Goal: Task Accomplishment & Management: Manage account settings

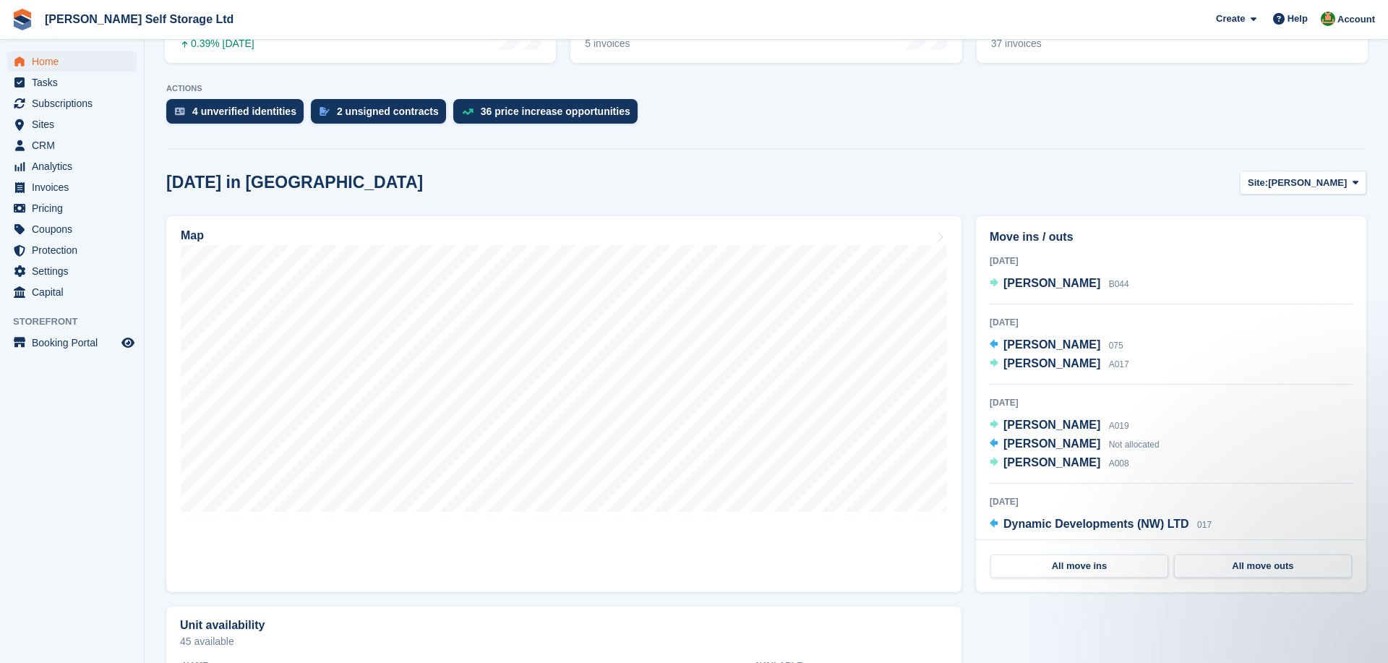
click at [966, 353] on div "Map" at bounding box center [564, 404] width 810 height 390
click at [92, 97] on span "Subscriptions" at bounding box center [75, 103] width 87 height 20
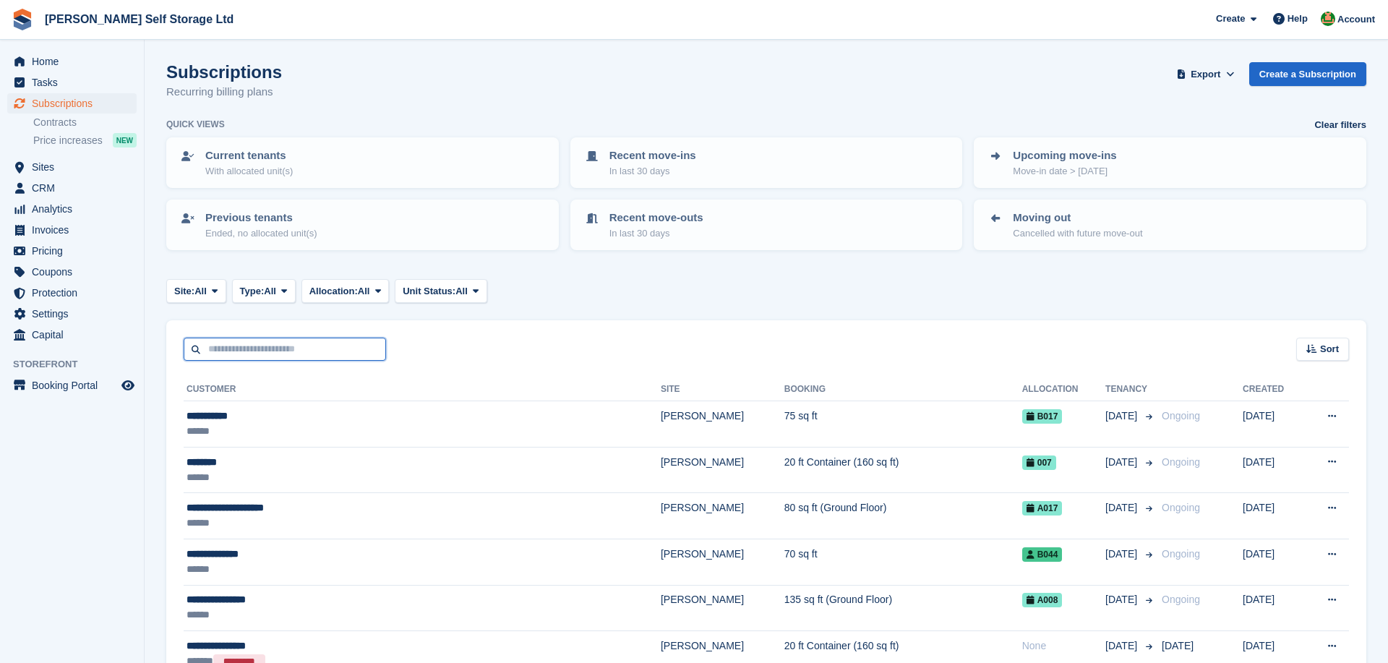
click at [267, 348] on input "text" at bounding box center [285, 350] width 202 height 24
type input "****"
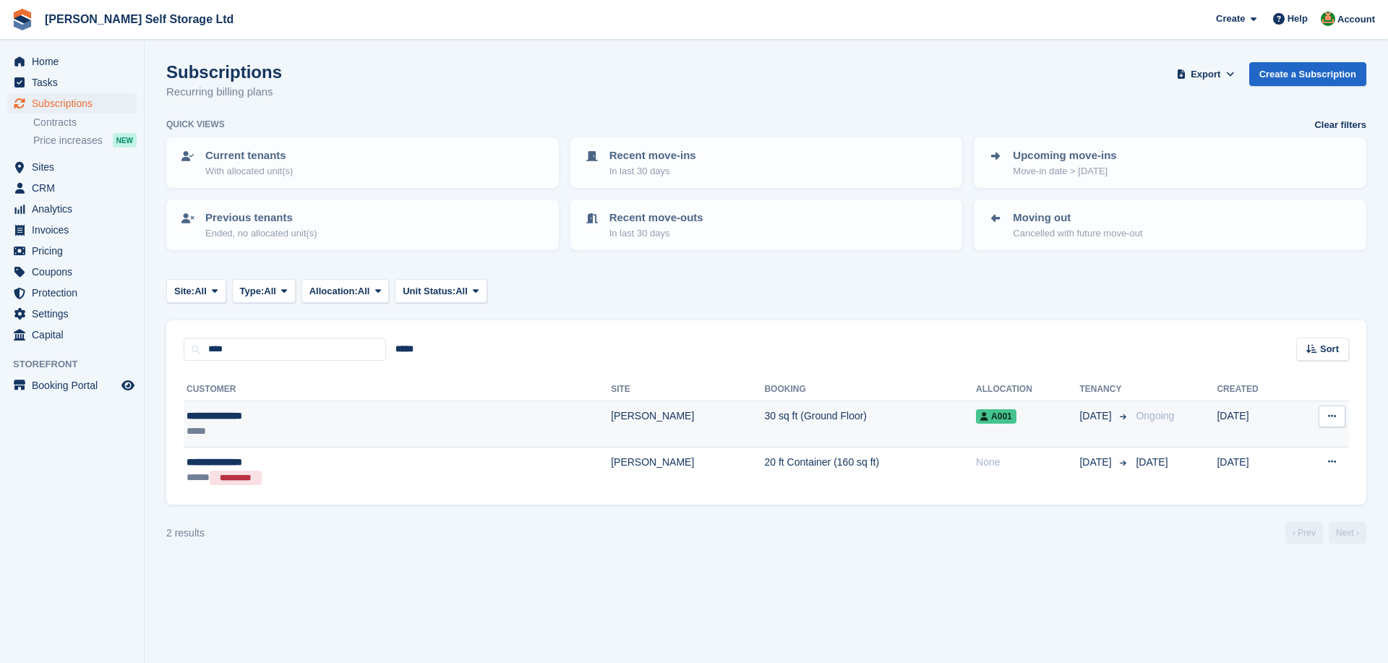
click at [259, 431] on div "*****" at bounding box center [300, 431] width 229 height 15
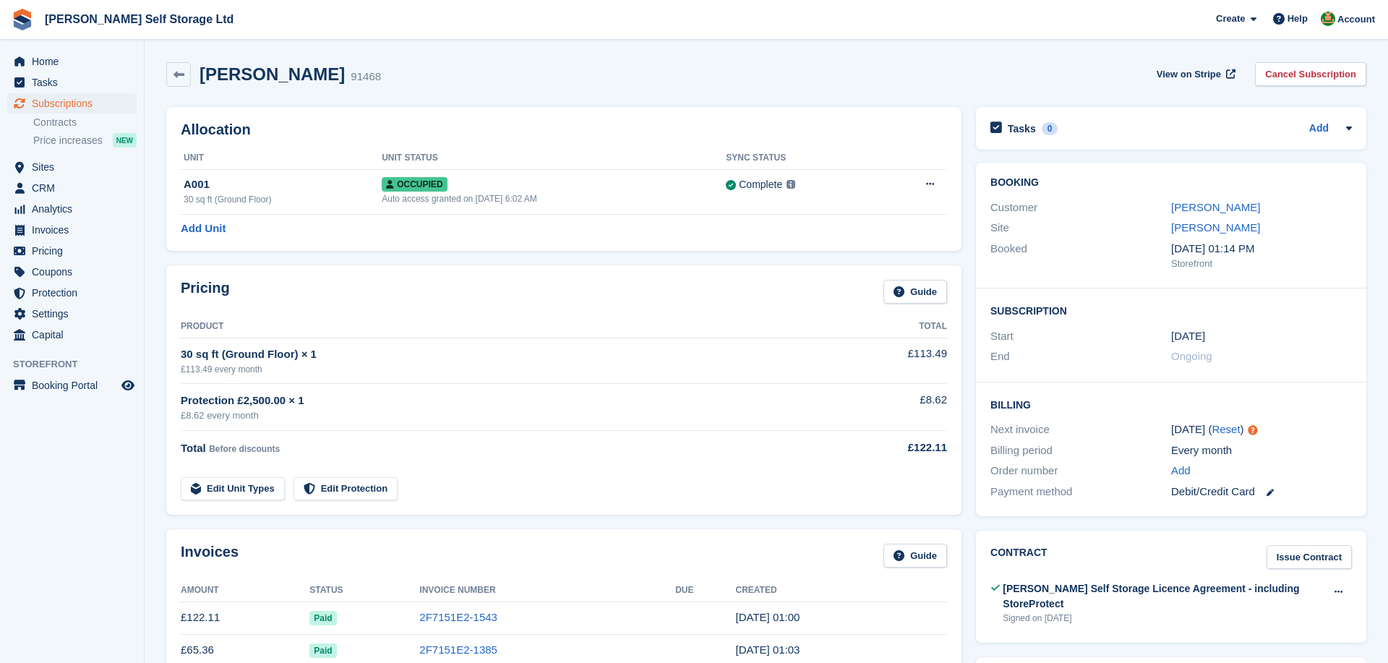
click at [966, 455] on div "Pricing Guide Product Total 30 sq ft (Ground Floor) × 1 £113.49 every month £11…" at bounding box center [564, 390] width 810 height 264
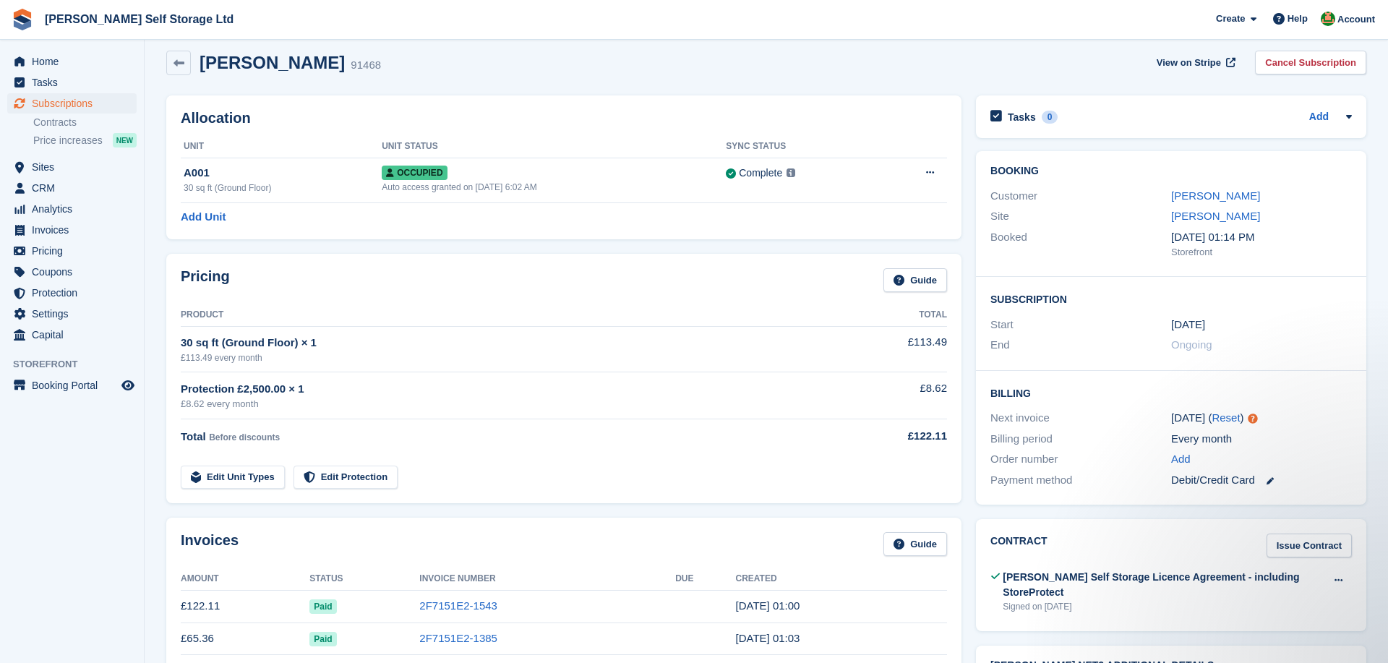
scroll to position [10, 0]
click at [1331, 59] on link "Cancel Subscription" at bounding box center [1310, 64] width 111 height 24
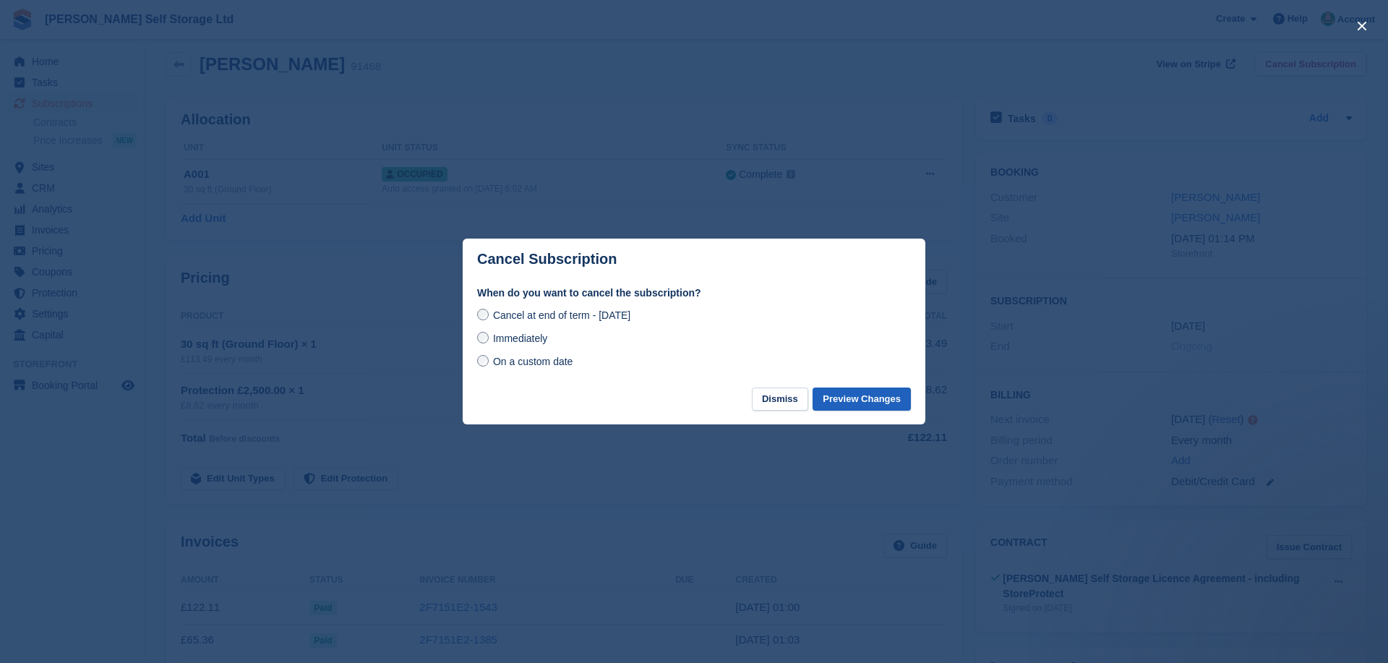
click at [875, 400] on button "Preview Changes" at bounding box center [861, 399] width 98 height 24
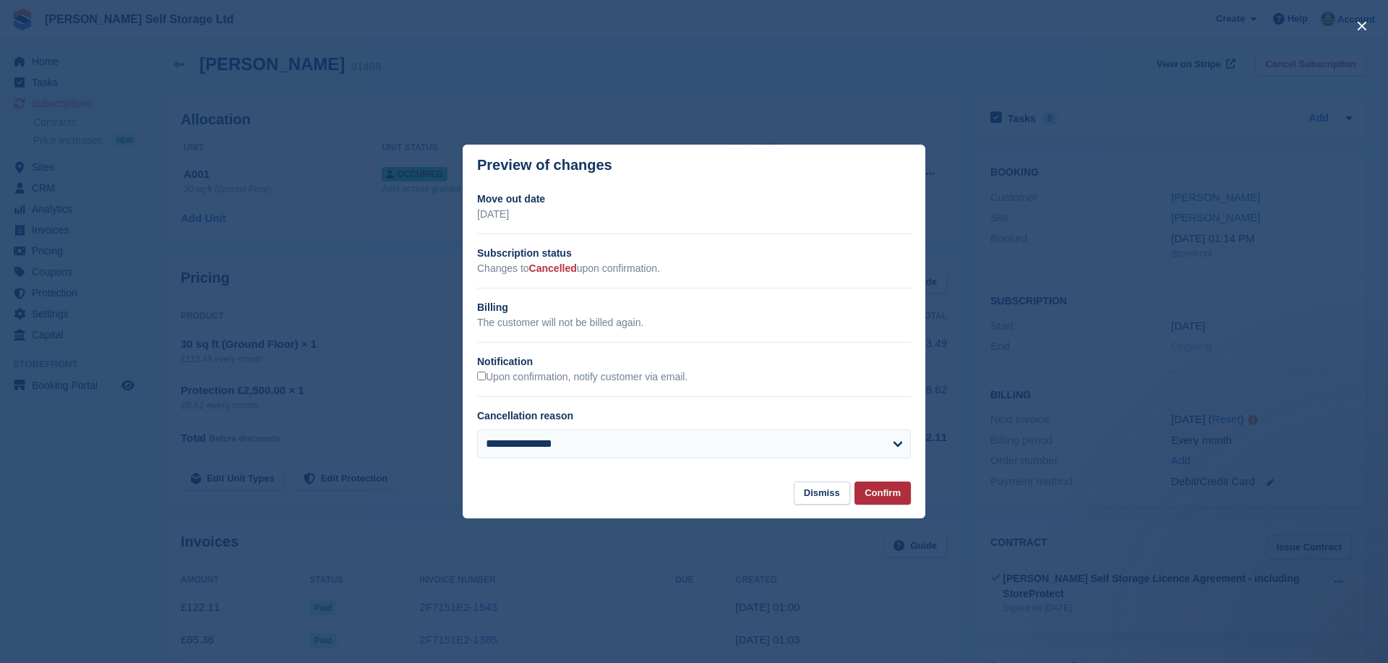
click at [879, 497] on button "Confirm" at bounding box center [882, 493] width 56 height 24
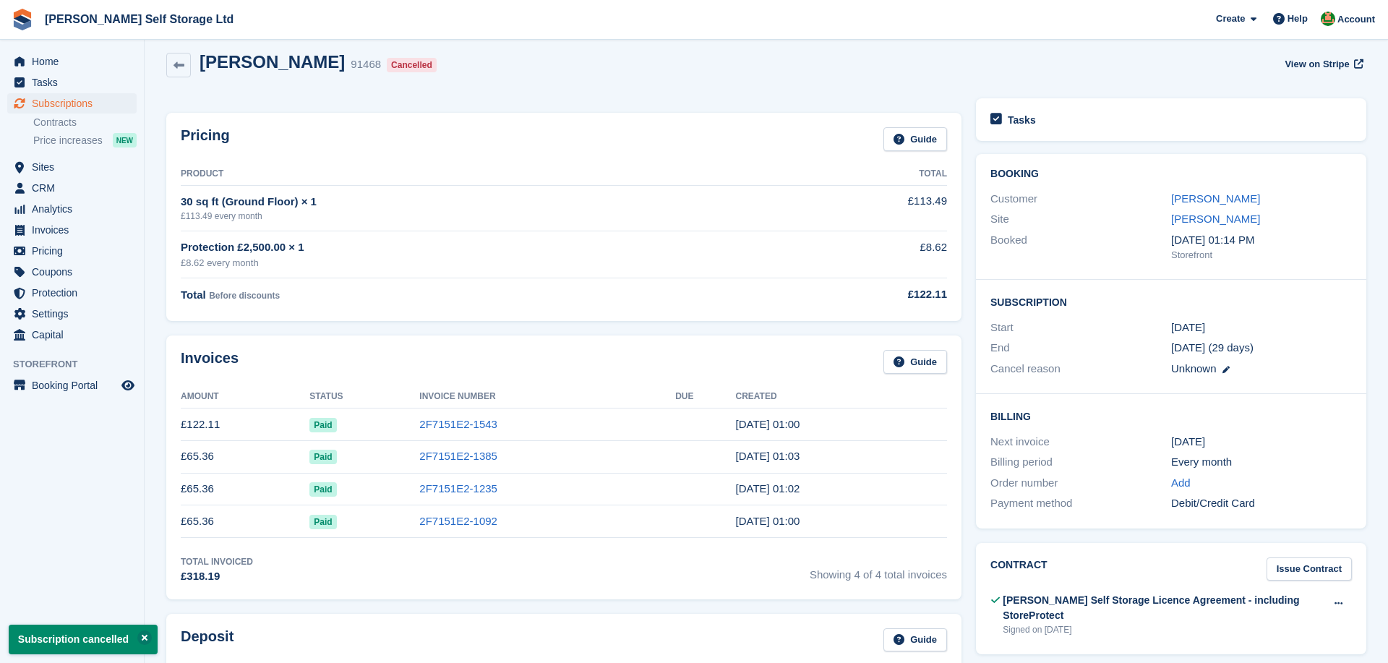
scroll to position [0, 0]
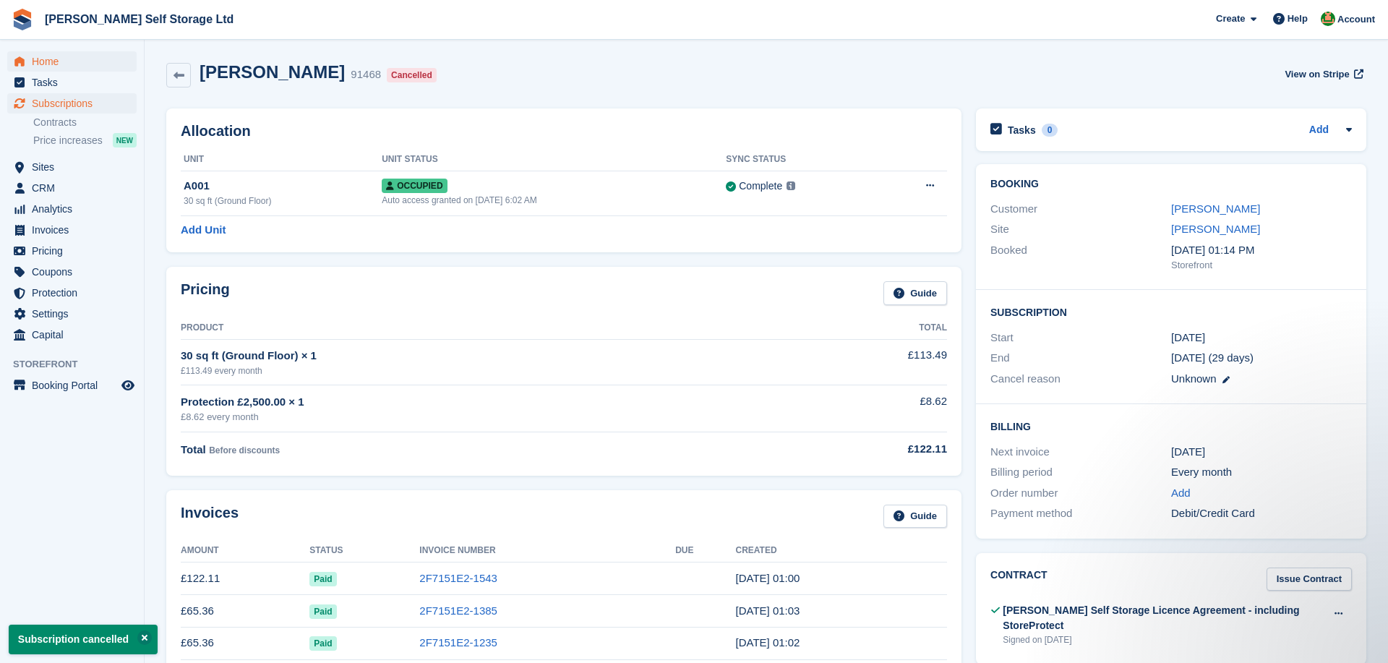
click at [64, 59] on span "Home" at bounding box center [75, 61] width 87 height 20
